Goal: Task Accomplishment & Management: Manage account settings

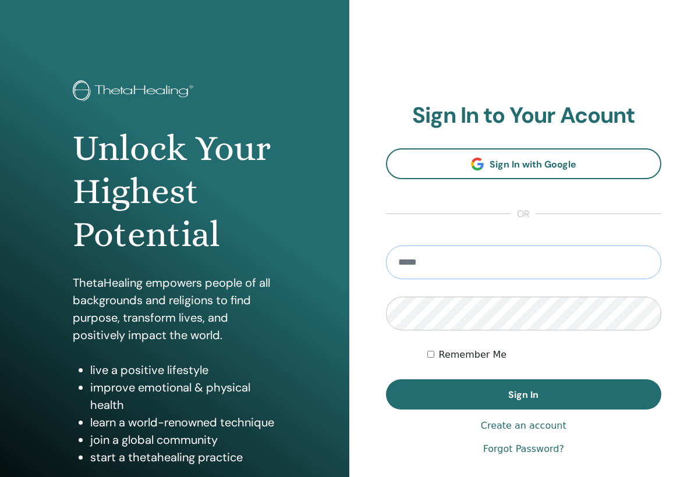
type input "**********"
click at [523, 395] on button "Sign In" at bounding box center [524, 394] width 276 height 30
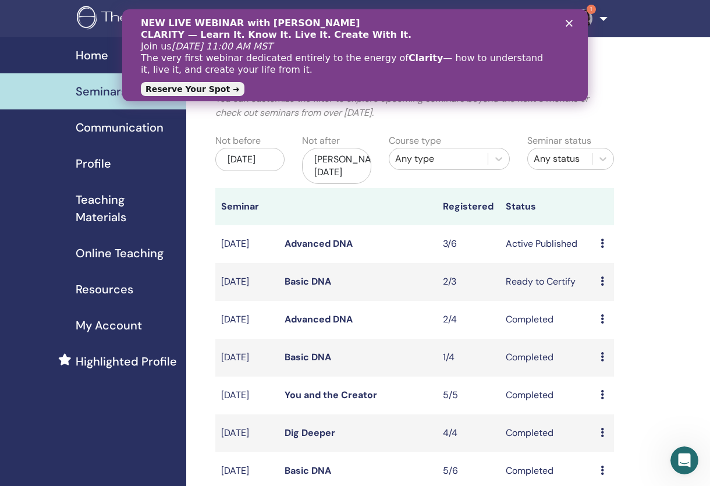
click at [569, 23] on polygon "Close" at bounding box center [569, 23] width 7 height 7
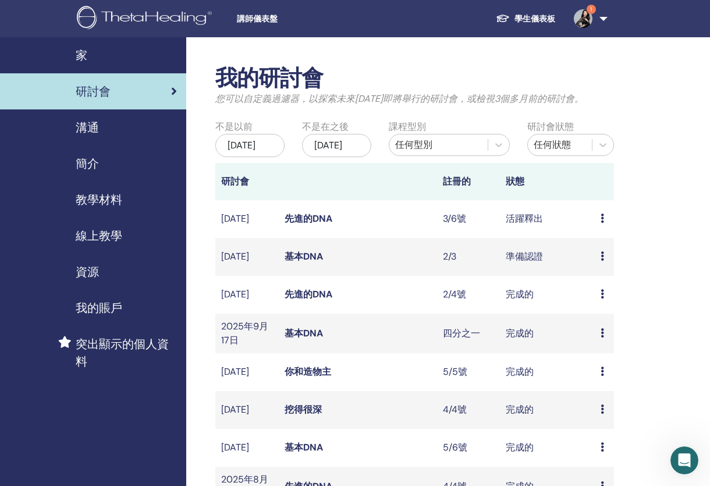
click at [307, 225] on link "先進的DNA" at bounding box center [309, 218] width 48 height 12
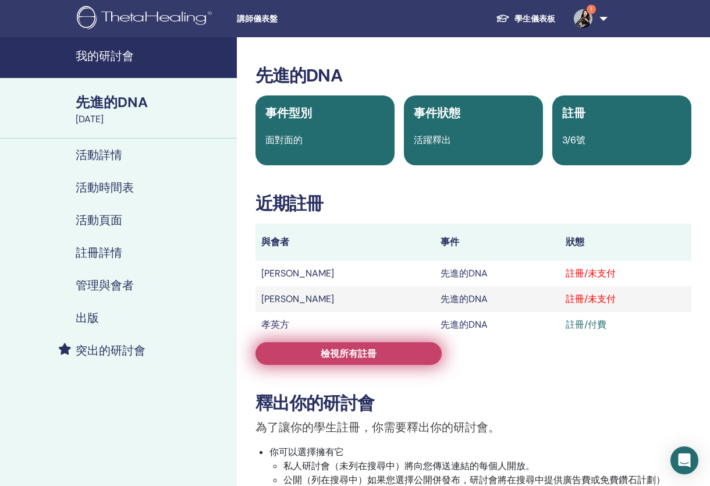
click at [322, 360] on link "檢視所有註冊" at bounding box center [348, 353] width 186 height 23
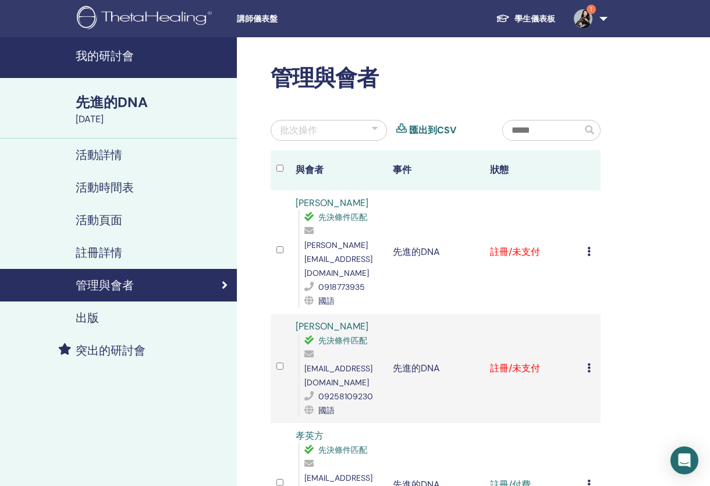
click at [588, 247] on icon at bounding box center [588, 251] width 3 height 9
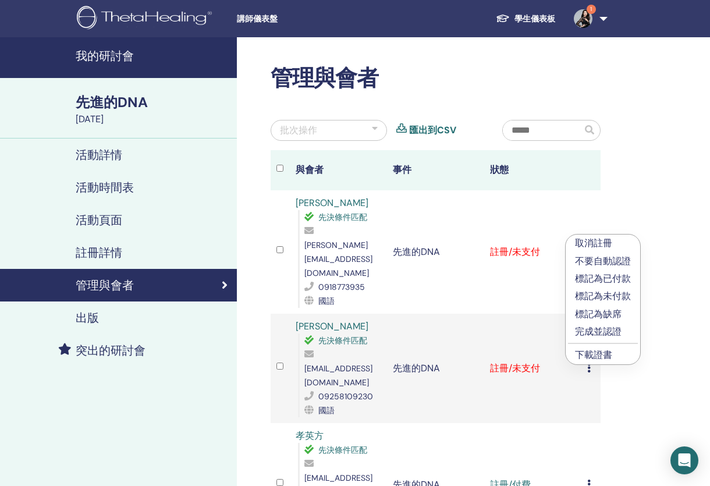
click at [610, 331] on p "完成並認證" at bounding box center [603, 332] width 56 height 14
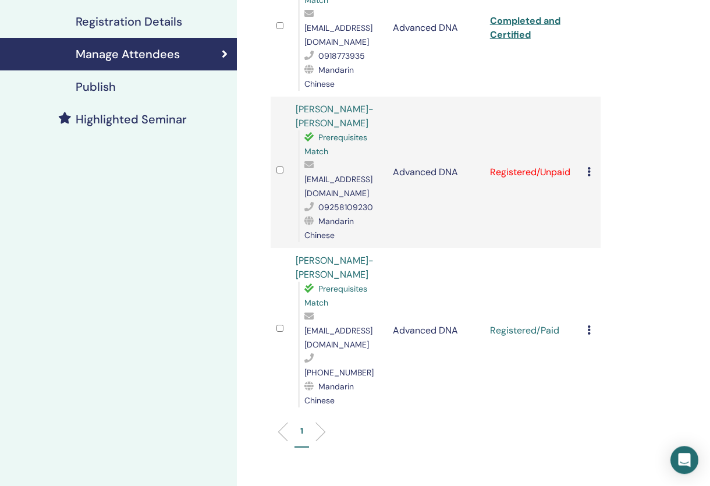
scroll to position [244, 0]
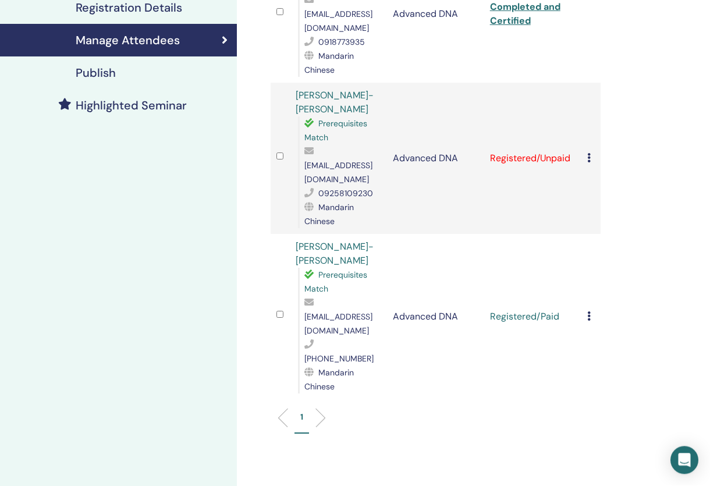
click at [588, 154] on icon at bounding box center [588, 158] width 3 height 9
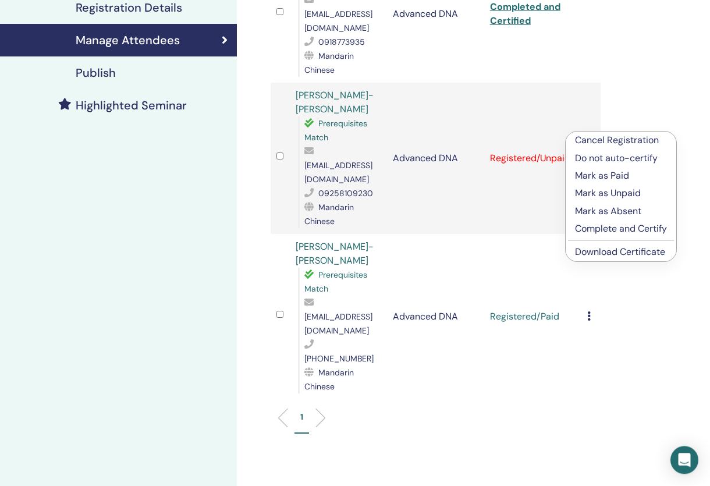
click at [594, 226] on p "Complete and Certify" at bounding box center [621, 229] width 92 height 14
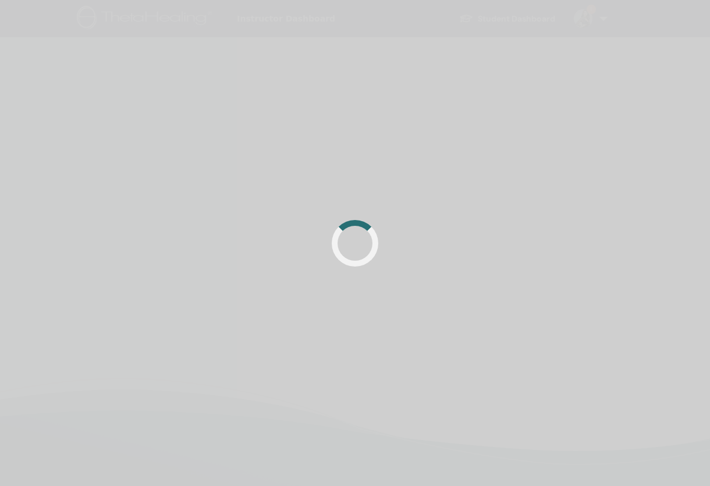
scroll to position [244, 0]
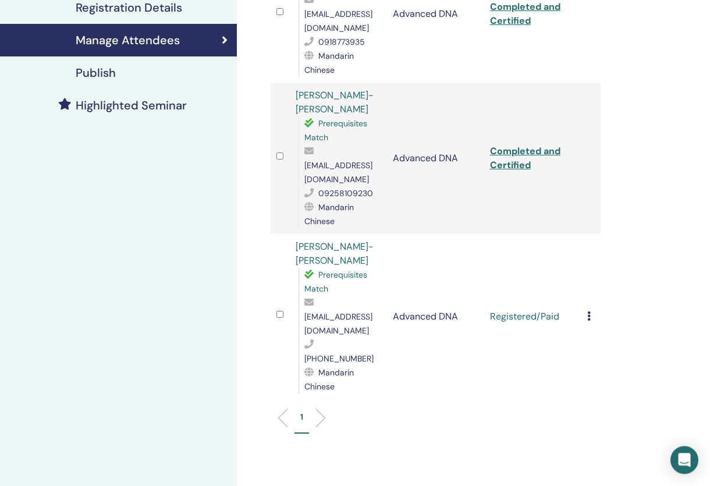
click at [585, 263] on td "Cancel Registration Do not auto-certify Mark as Paid Mark as Unpaid Mark as Abs…" at bounding box center [590, 317] width 19 height 165
click at [588, 312] on icon at bounding box center [588, 316] width 3 height 9
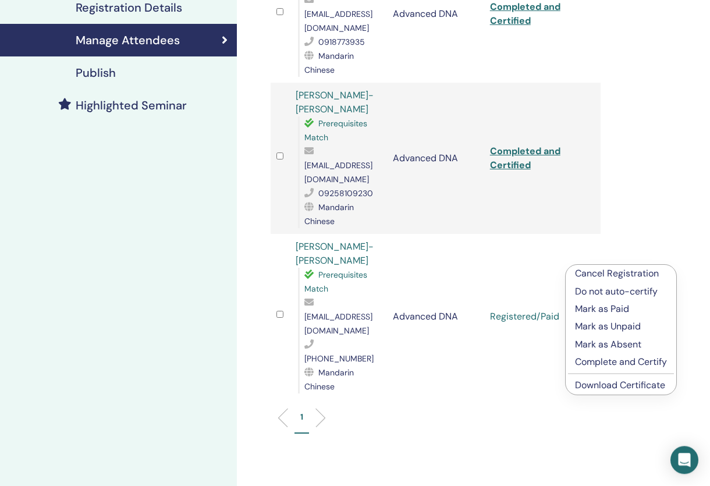
click at [586, 365] on p "Complete and Certify" at bounding box center [621, 363] width 92 height 14
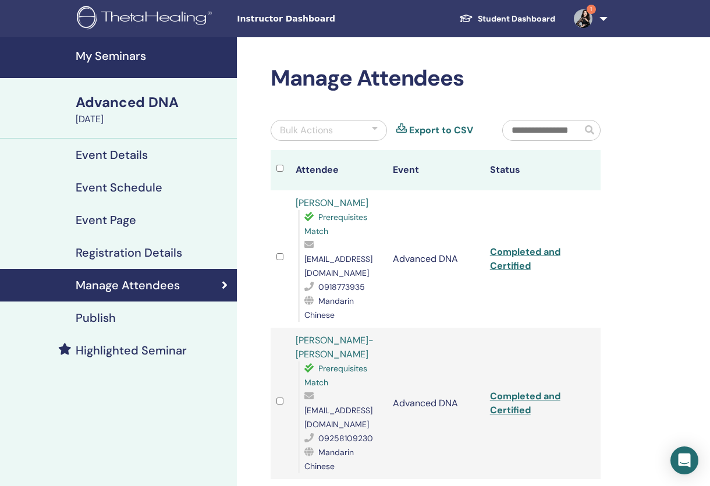
click at [582, 27] on img at bounding box center [583, 18] width 19 height 19
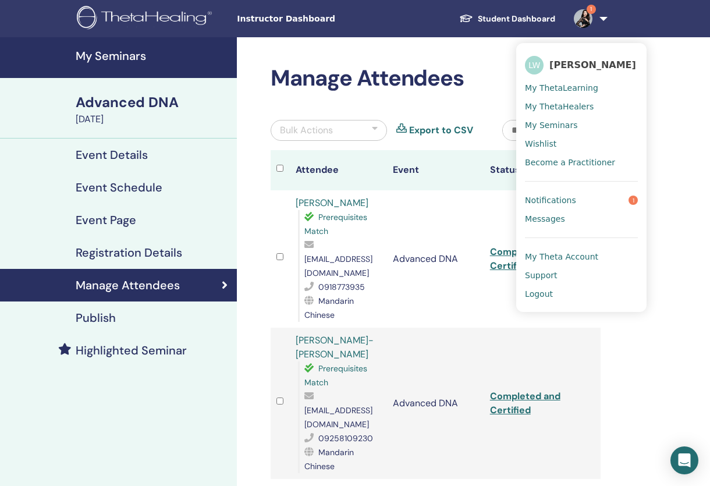
click at [552, 195] on span "Notifications" at bounding box center [550, 200] width 51 height 10
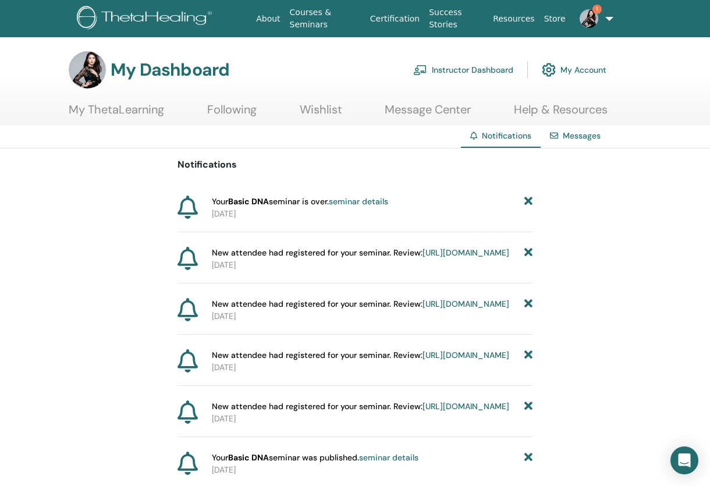
click at [582, 13] on img at bounding box center [589, 18] width 19 height 19
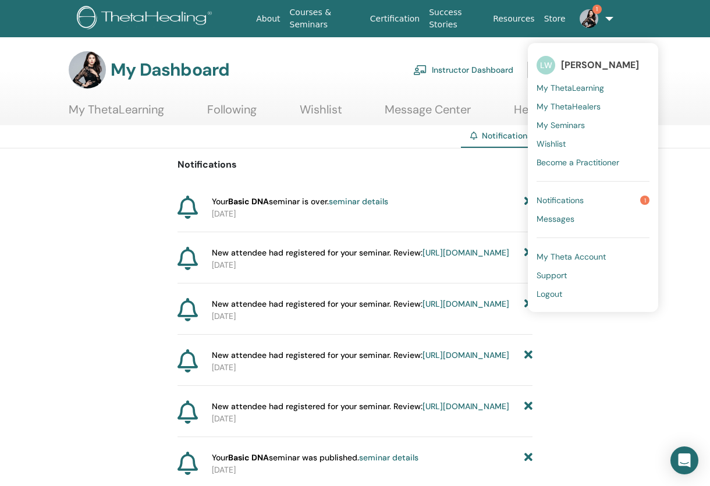
click at [572, 196] on span "Notifications" at bounding box center [560, 200] width 47 height 10
